Goal: Task Accomplishment & Management: Complete application form

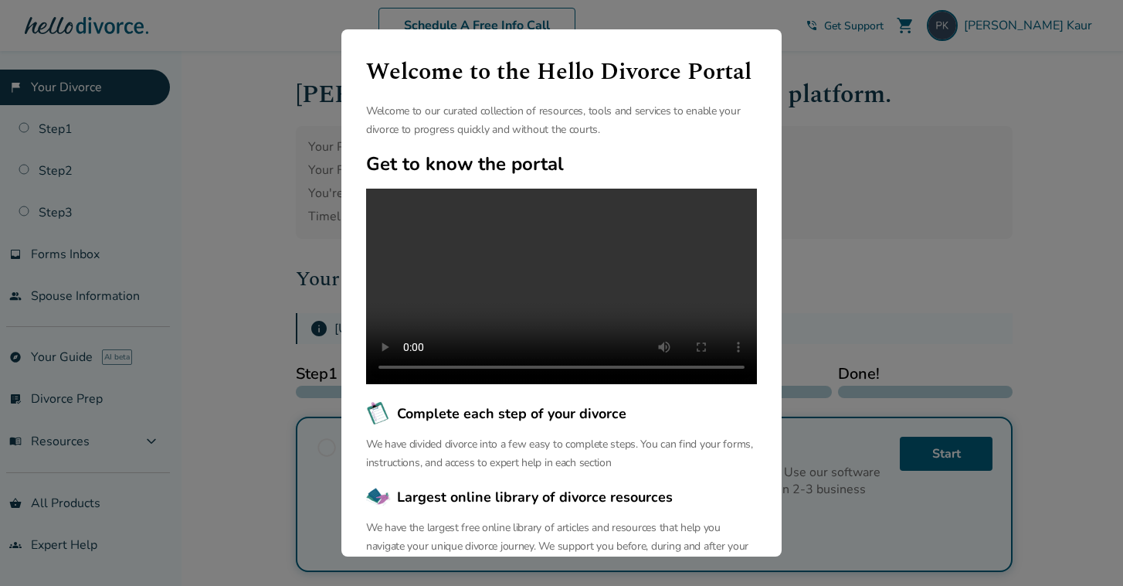
click at [851, 103] on div "Welcome to the Hello Divorce Portal Welcome to our curated collection of resour…" at bounding box center [561, 293] width 1123 height 586
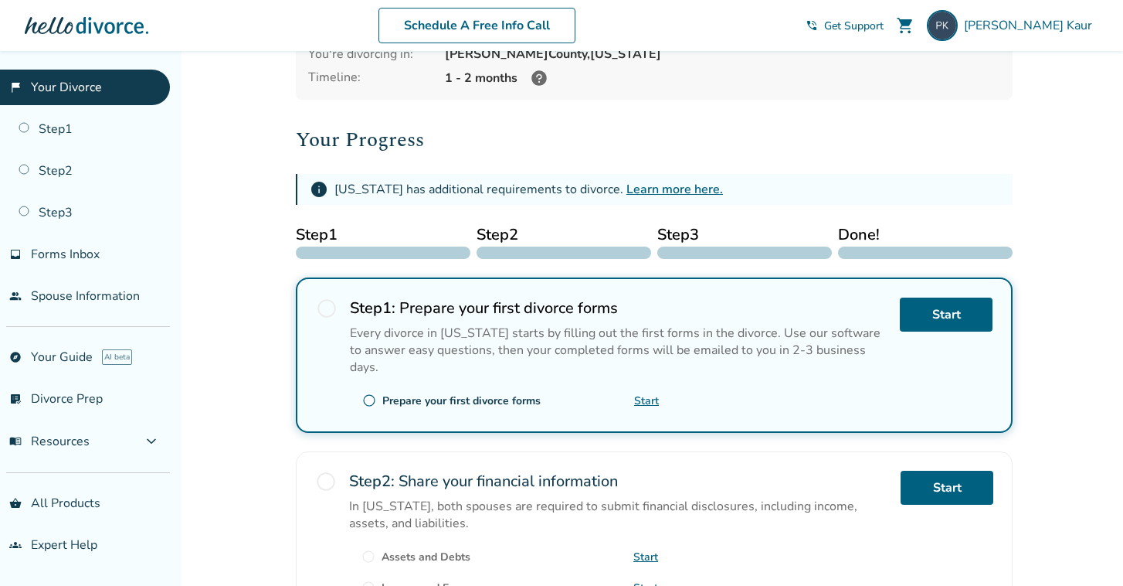
scroll to position [151, 0]
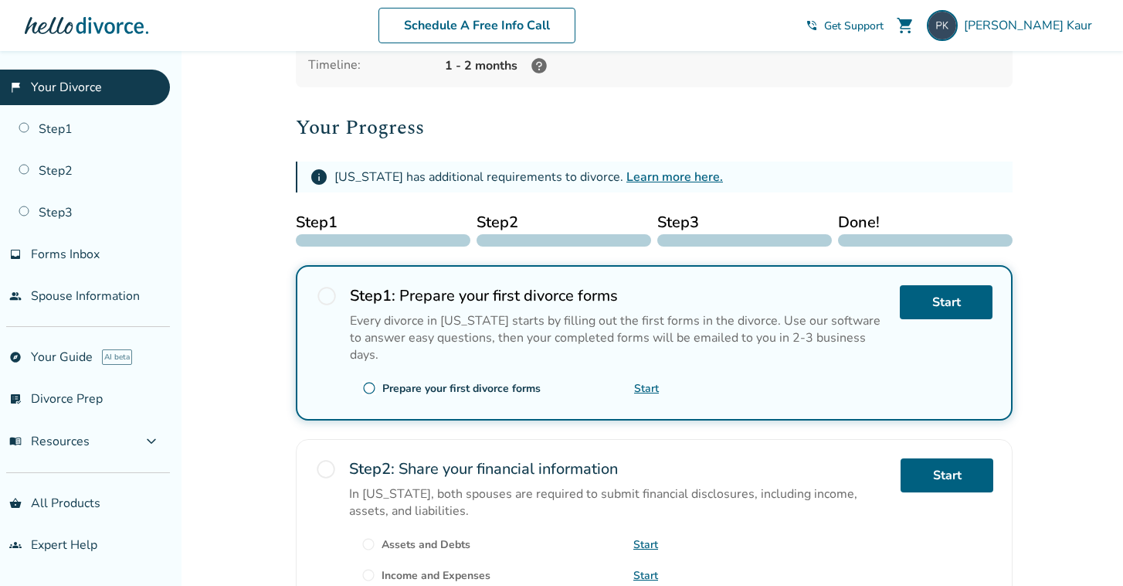
click at [538, 68] on icon at bounding box center [538, 65] width 15 height 15
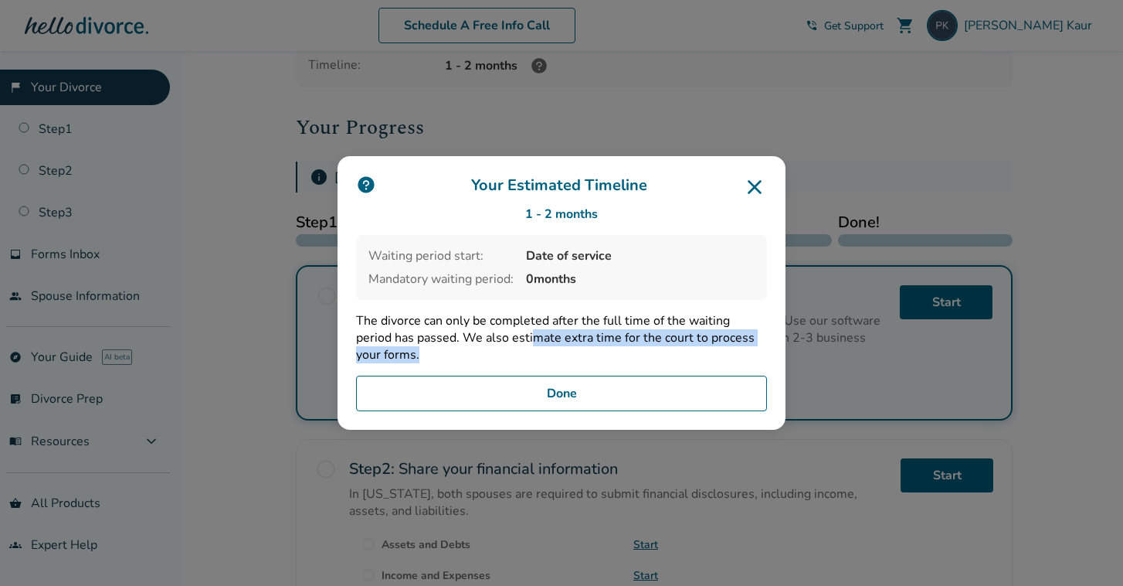
drag, startPoint x: 497, startPoint y: 339, endPoint x: 639, endPoint y: 365, distance: 144.6
click at [640, 366] on div "Your Estimated Timeline 1 - 2 months Waiting period start: Date of service Mand…" at bounding box center [562, 292] width 448 height 273
click at [639, 365] on div "Your Estimated Timeline 1 - 2 months Waiting period start: Date of service Mand…" at bounding box center [562, 292] width 448 height 273
click at [762, 182] on icon at bounding box center [754, 187] width 25 height 25
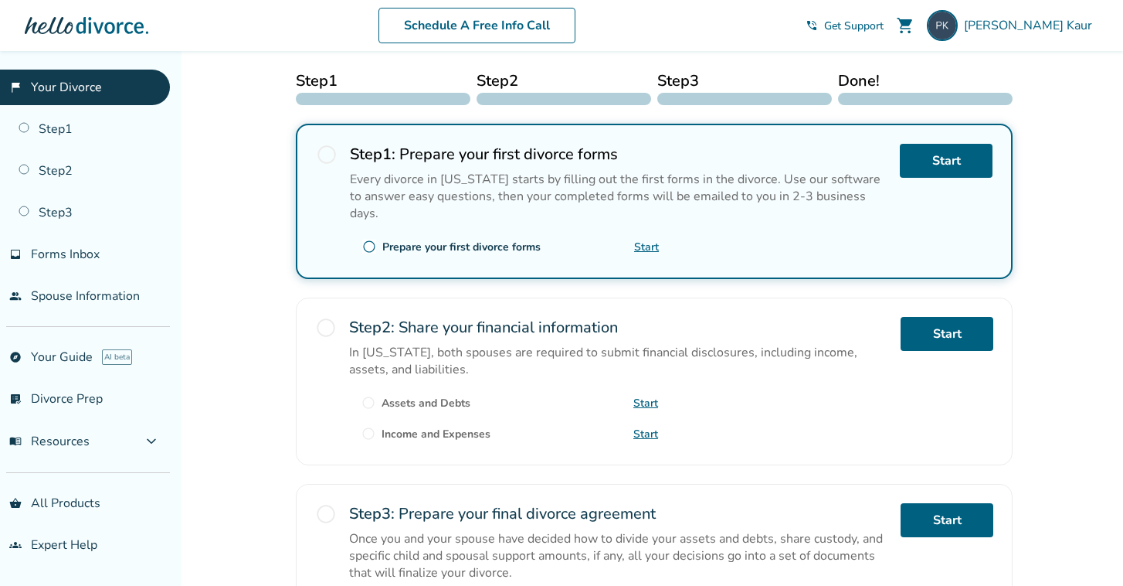
scroll to position [294, 0]
click at [572, 325] on div "Step 2 : Share your financial information In New Jersey, both spouses are requi…" at bounding box center [618, 346] width 539 height 61
click at [910, 316] on link "Start" at bounding box center [947, 333] width 93 height 34
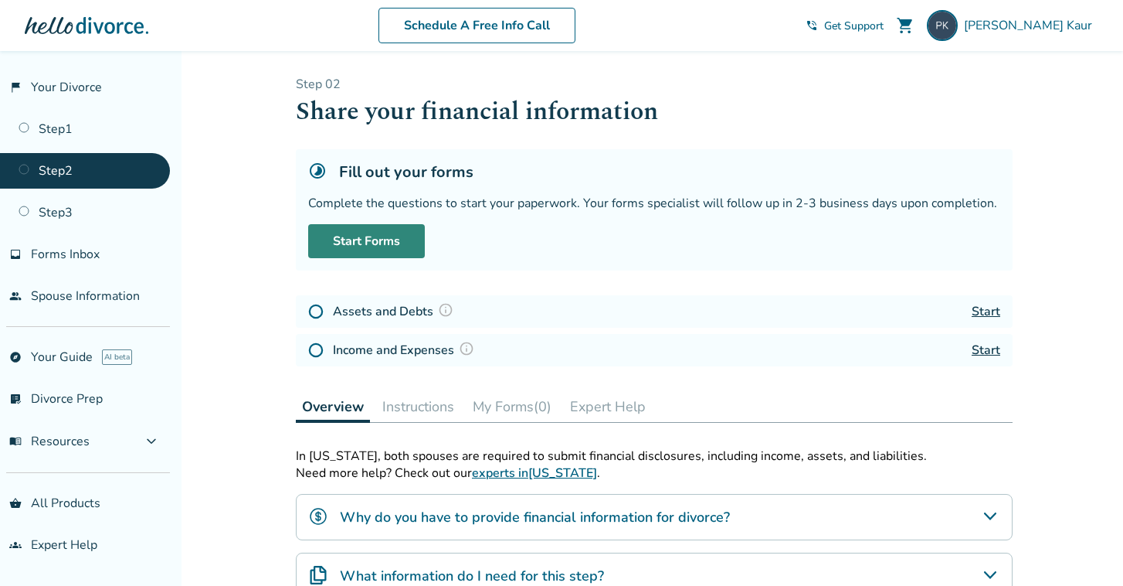
click at [372, 240] on link "Start Forms" at bounding box center [366, 241] width 117 height 34
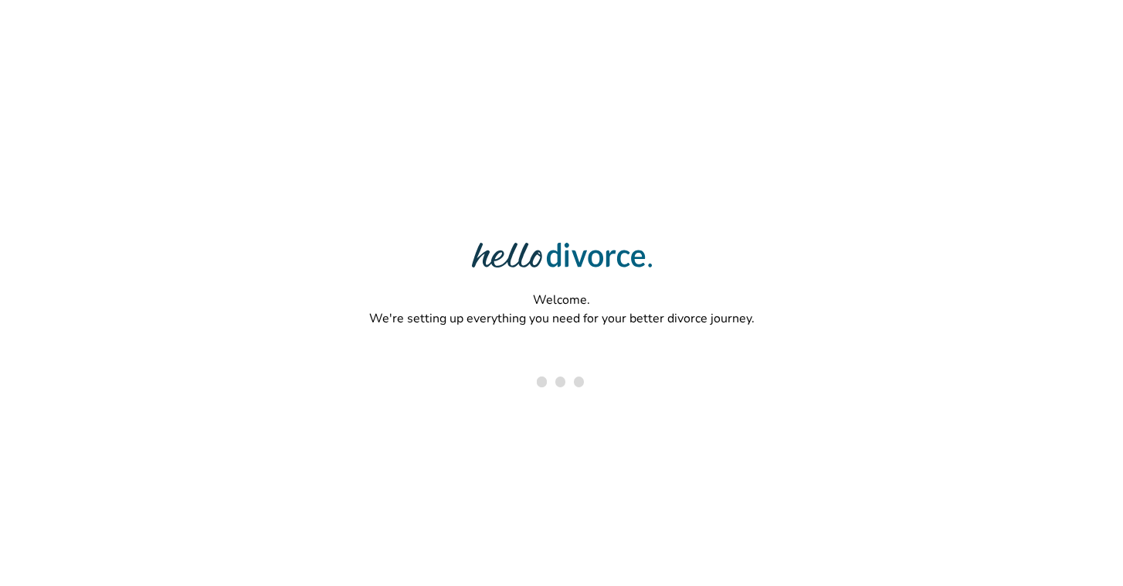
click at [562, 5] on div "Welcome. We're setting up everything you need for your better divorce journey." at bounding box center [561, 242] width 1123 height 485
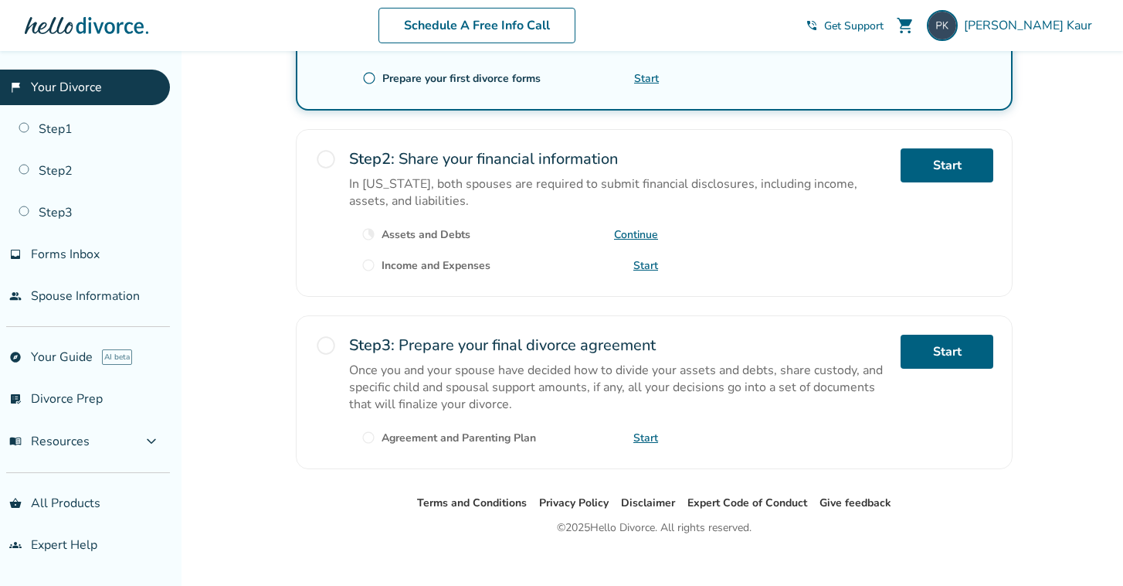
scroll to position [460, 0]
click at [475, 341] on div "Step 3 : Prepare your final divorce agreement Once you and your spouse have dec…" at bounding box center [618, 374] width 539 height 78
click at [329, 335] on span "radio_button_unchecked" at bounding box center [326, 346] width 22 height 22
click at [331, 151] on span "radio_button_unchecked" at bounding box center [326, 160] width 22 height 22
click at [645, 259] on link "Start" at bounding box center [645, 266] width 25 height 15
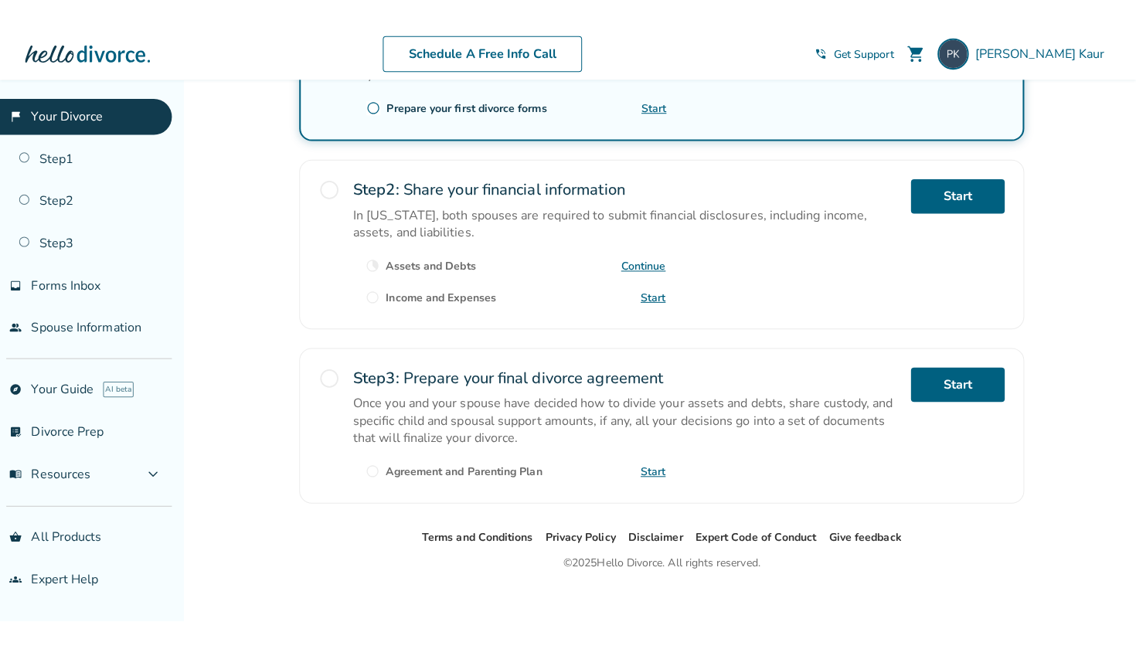
scroll to position [397, 0]
